Goal: Information Seeking & Learning: Learn about a topic

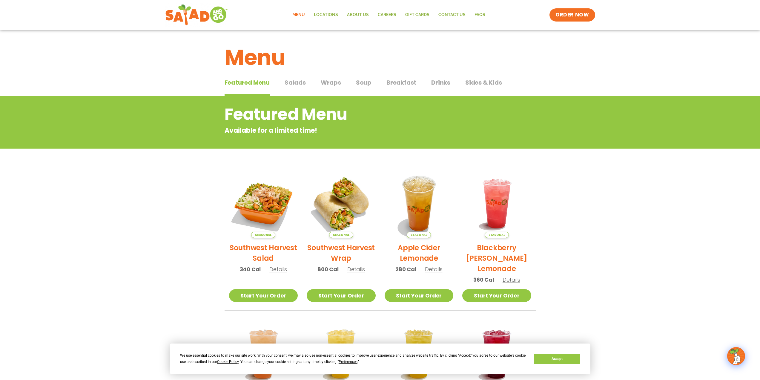
click at [326, 81] on span "Wraps" at bounding box center [331, 82] width 20 height 9
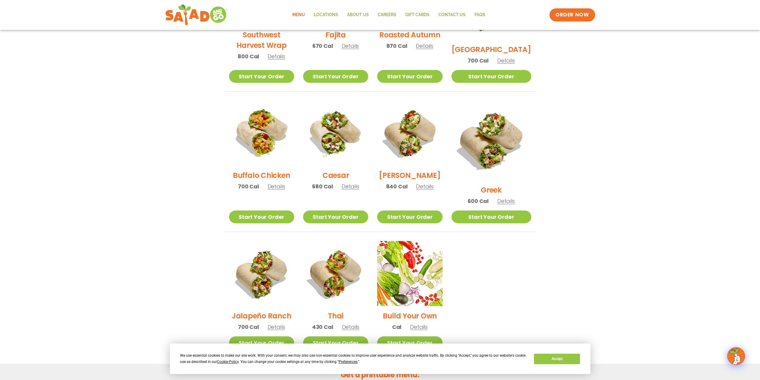
scroll to position [239, 0]
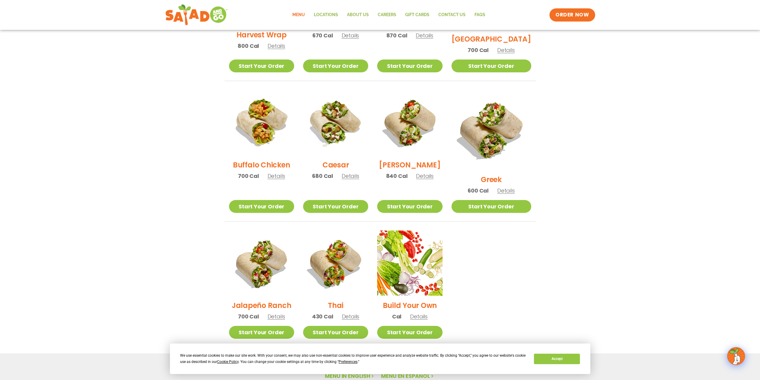
click at [515, 187] on span "Details" at bounding box center [506, 190] width 18 height 7
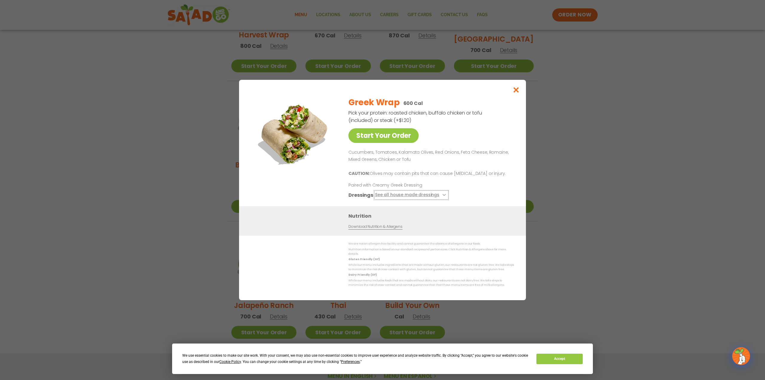
click at [437, 194] on button "See all house made dressings" at bounding box center [411, 194] width 73 height 7
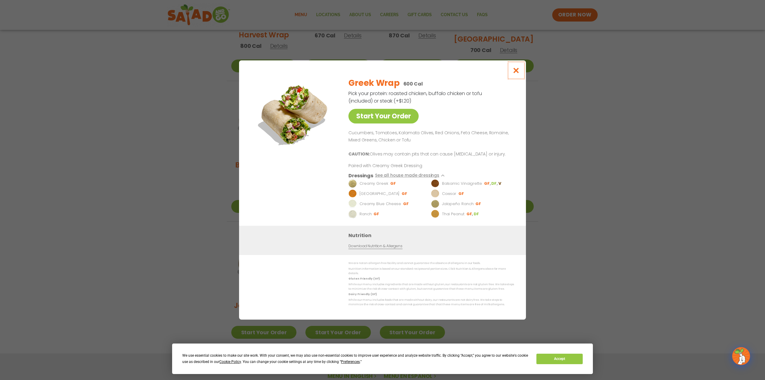
click at [518, 73] on icon "Close modal" at bounding box center [515, 70] width 7 height 6
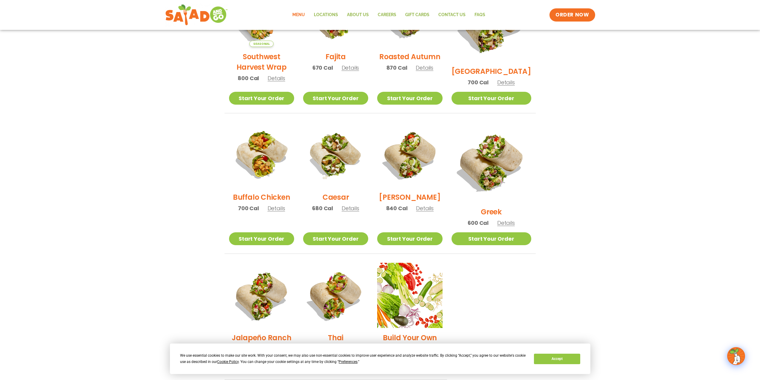
scroll to position [199, 0]
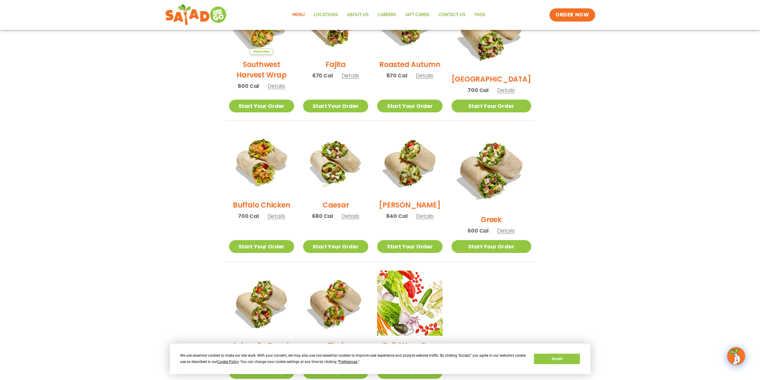
click at [515, 227] on span "Details" at bounding box center [506, 230] width 18 height 7
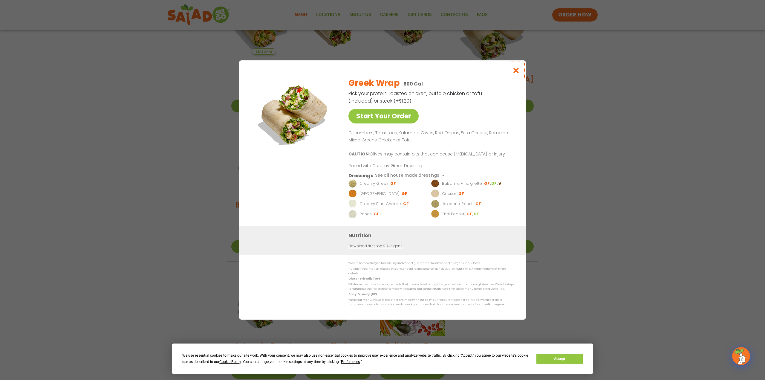
click at [518, 73] on icon "Close modal" at bounding box center [515, 70] width 7 height 6
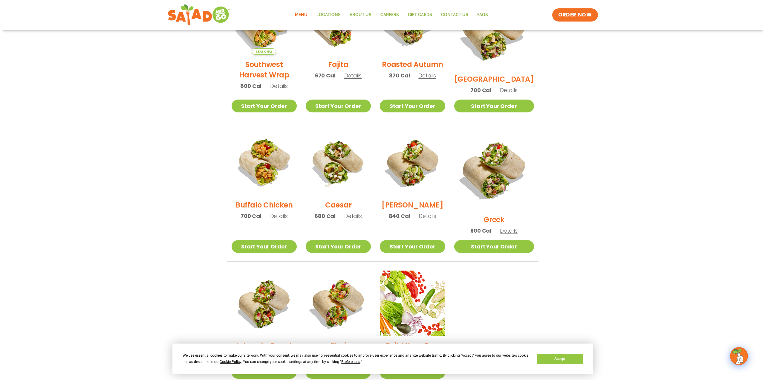
scroll to position [0, 0]
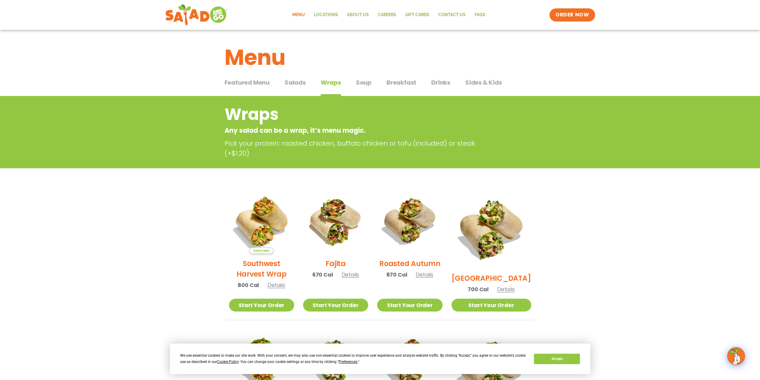
click at [405, 81] on span "Breakfast" at bounding box center [402, 82] width 30 height 9
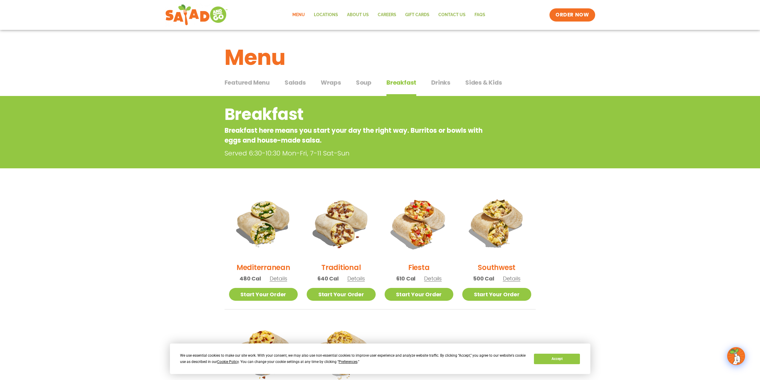
click at [275, 279] on span "Details" at bounding box center [279, 278] width 18 height 7
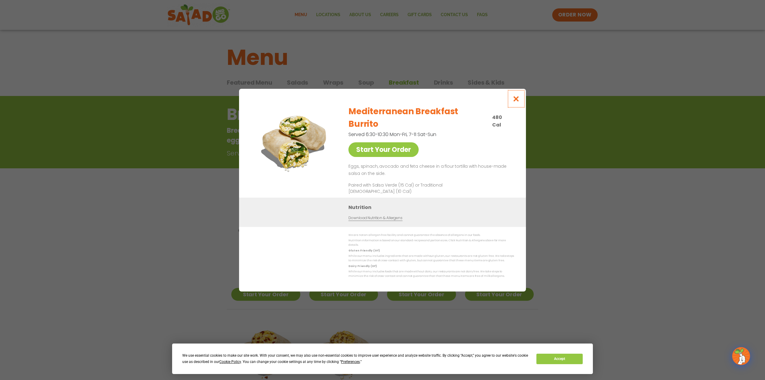
click at [518, 102] on icon "Close modal" at bounding box center [515, 99] width 7 height 6
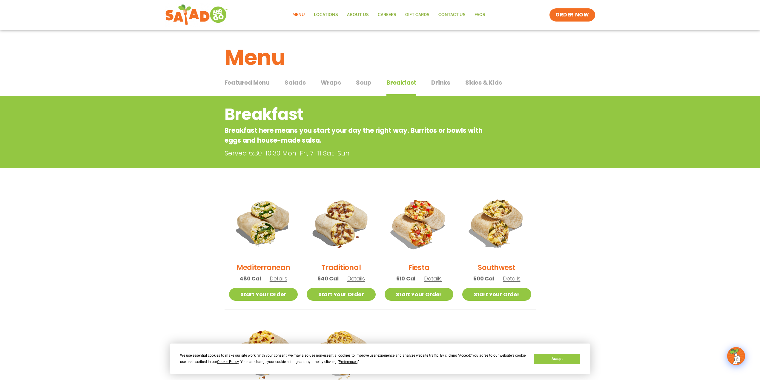
click at [497, 83] on span "Sides & Kids" at bounding box center [483, 82] width 37 height 9
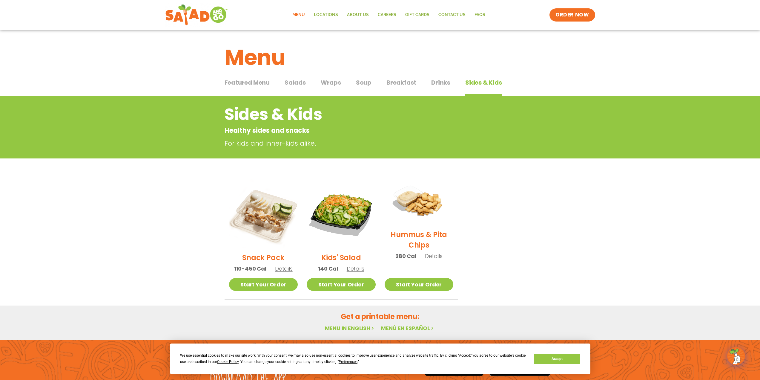
click at [446, 82] on span "Drinks" at bounding box center [440, 82] width 19 height 9
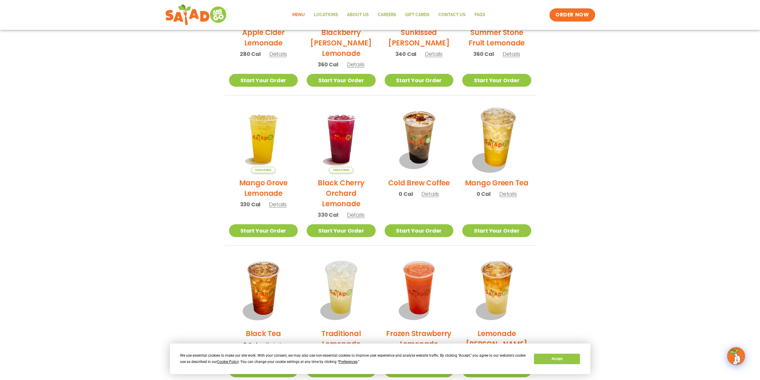
scroll to position [363, 0]
